Goal: Information Seeking & Learning: Learn about a topic

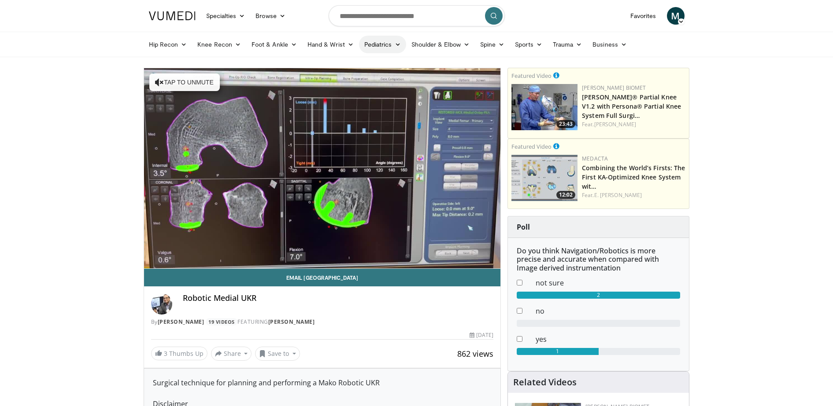
click at [364, 47] on link "Pediatrics" at bounding box center [382, 45] width 47 height 18
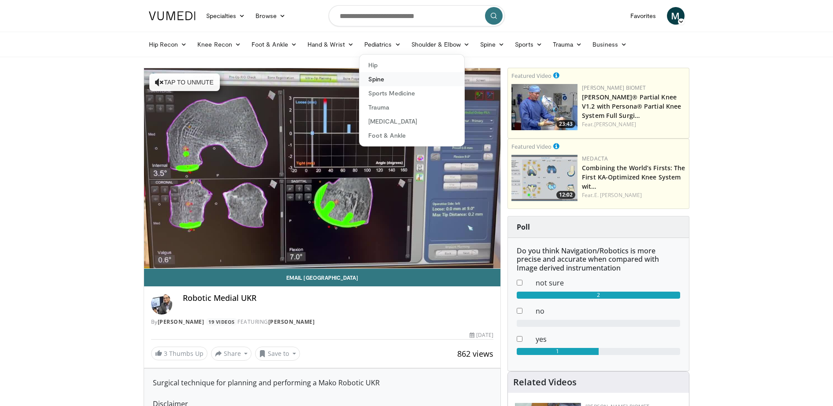
click at [403, 79] on link "Spine" at bounding box center [411, 79] width 105 height 14
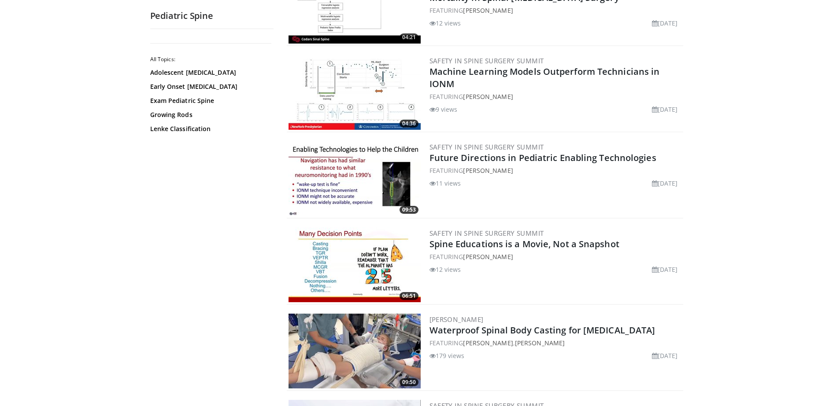
scroll to position [665, 0]
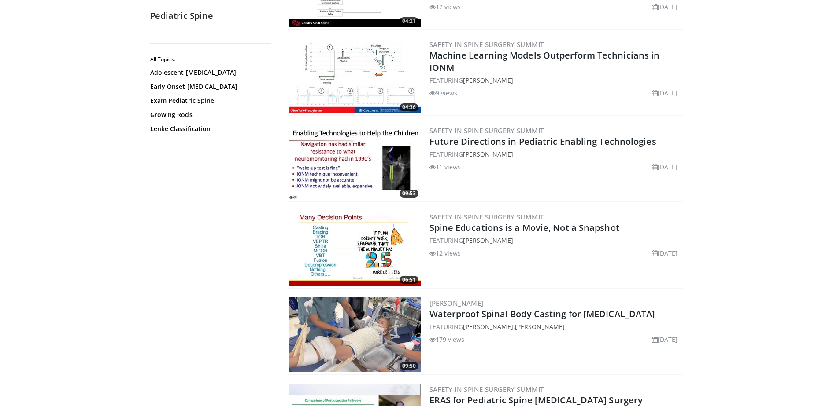
drag, startPoint x: 681, startPoint y: 234, endPoint x: 714, endPoint y: 303, distance: 76.8
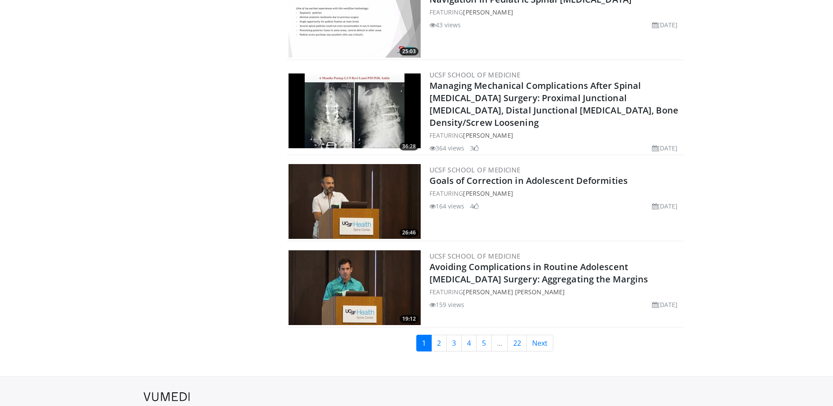
scroll to position [1960, 0]
